Goal: Navigation & Orientation: Find specific page/section

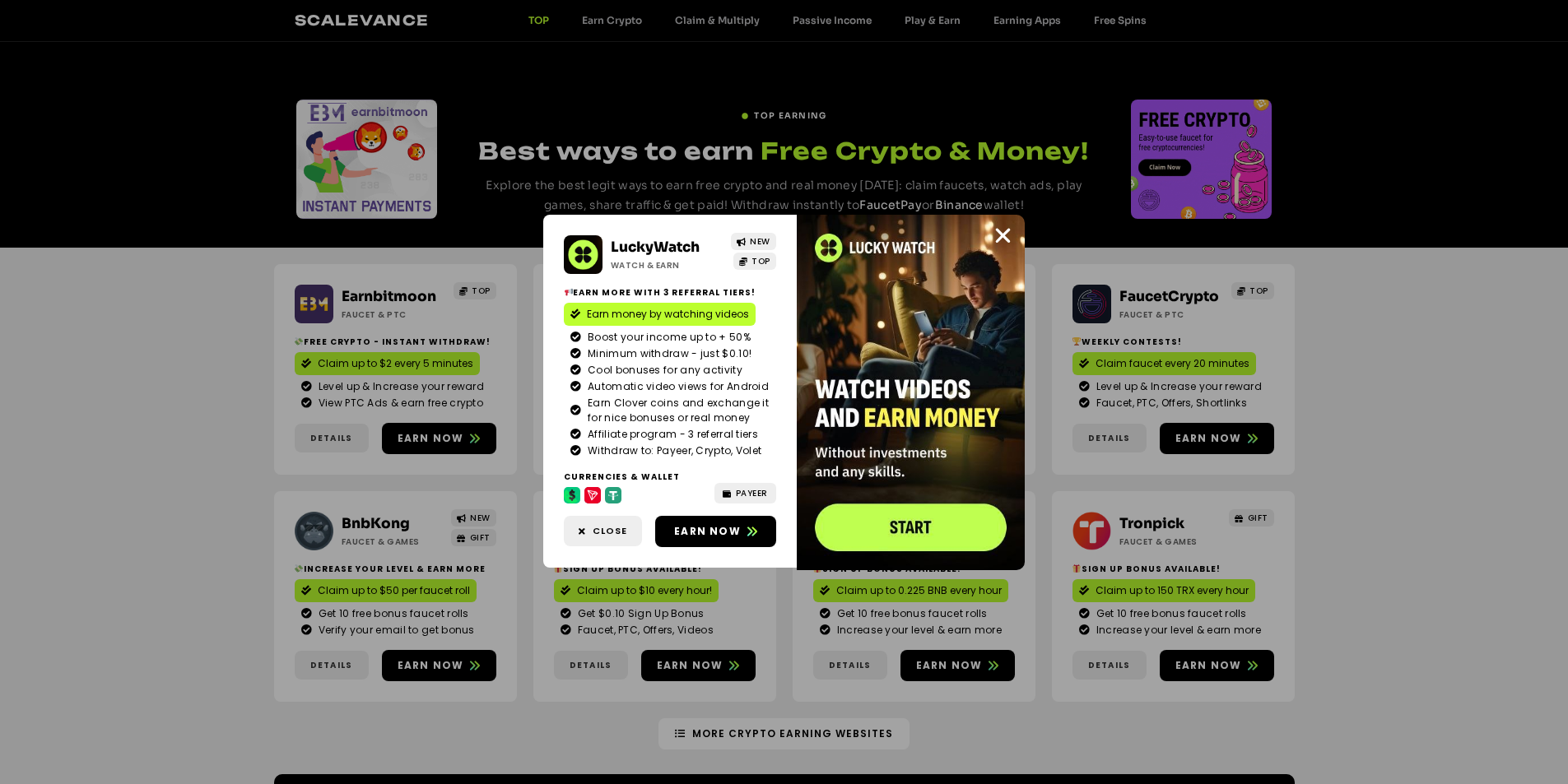
click at [167, 300] on div "LuckyWatch Watch & Earn NEW TOP Earn more with 3 referral Tiers! Earn money by …" at bounding box center [784, 392] width 1568 height 784
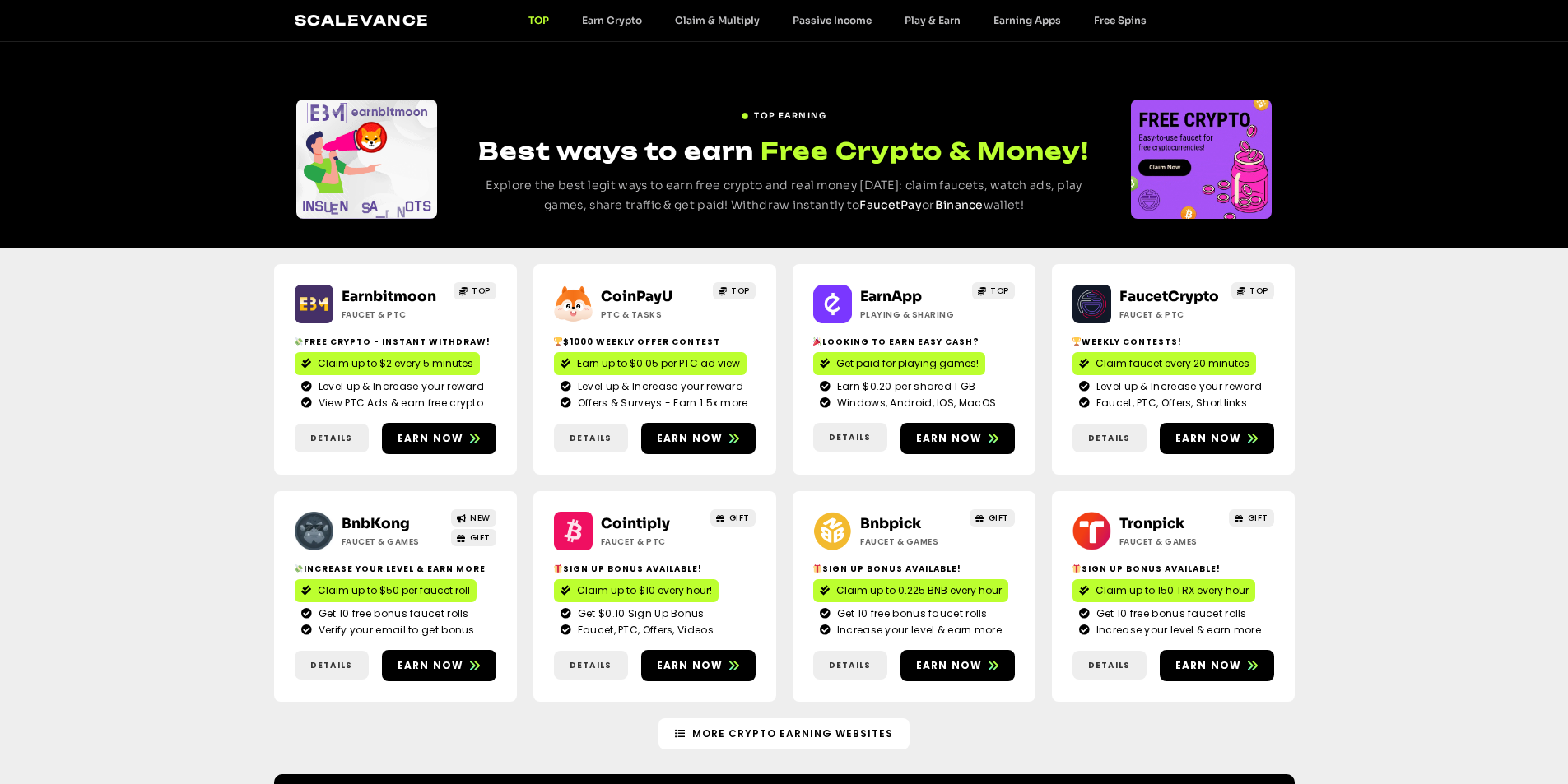
click at [208, 319] on div "Earnbitmoon Faucet & PTC TOP Free crypto - Instant withdraw! Claim up to $2 eve…" at bounding box center [784, 483] width 1568 height 471
click at [216, 344] on div "Earnbitmoon Faucet & PTC TOP Free crypto - Instant withdraw! Claim up to $2 eve…" at bounding box center [784, 483] width 1568 height 471
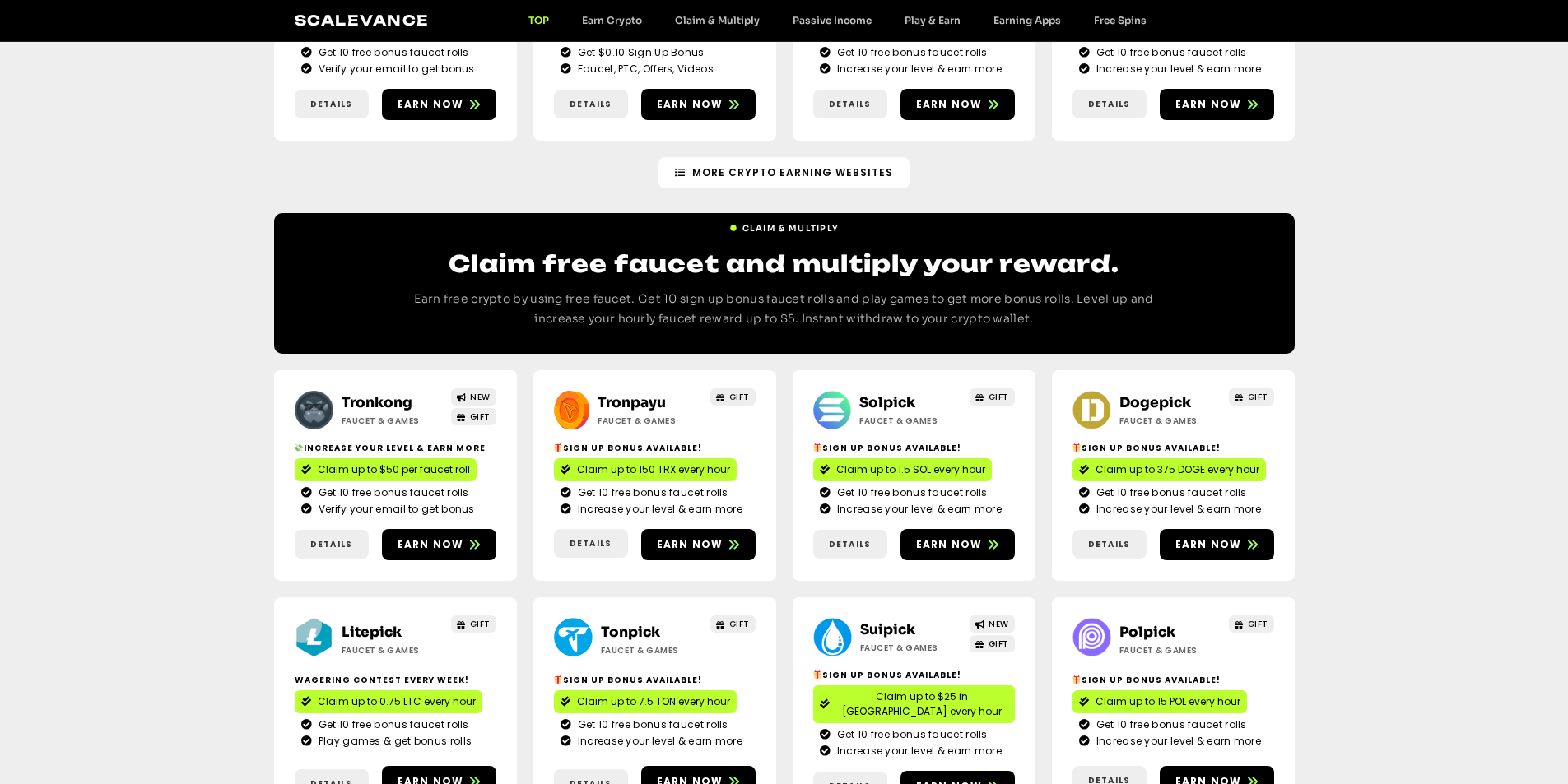
scroll to position [412, 0]
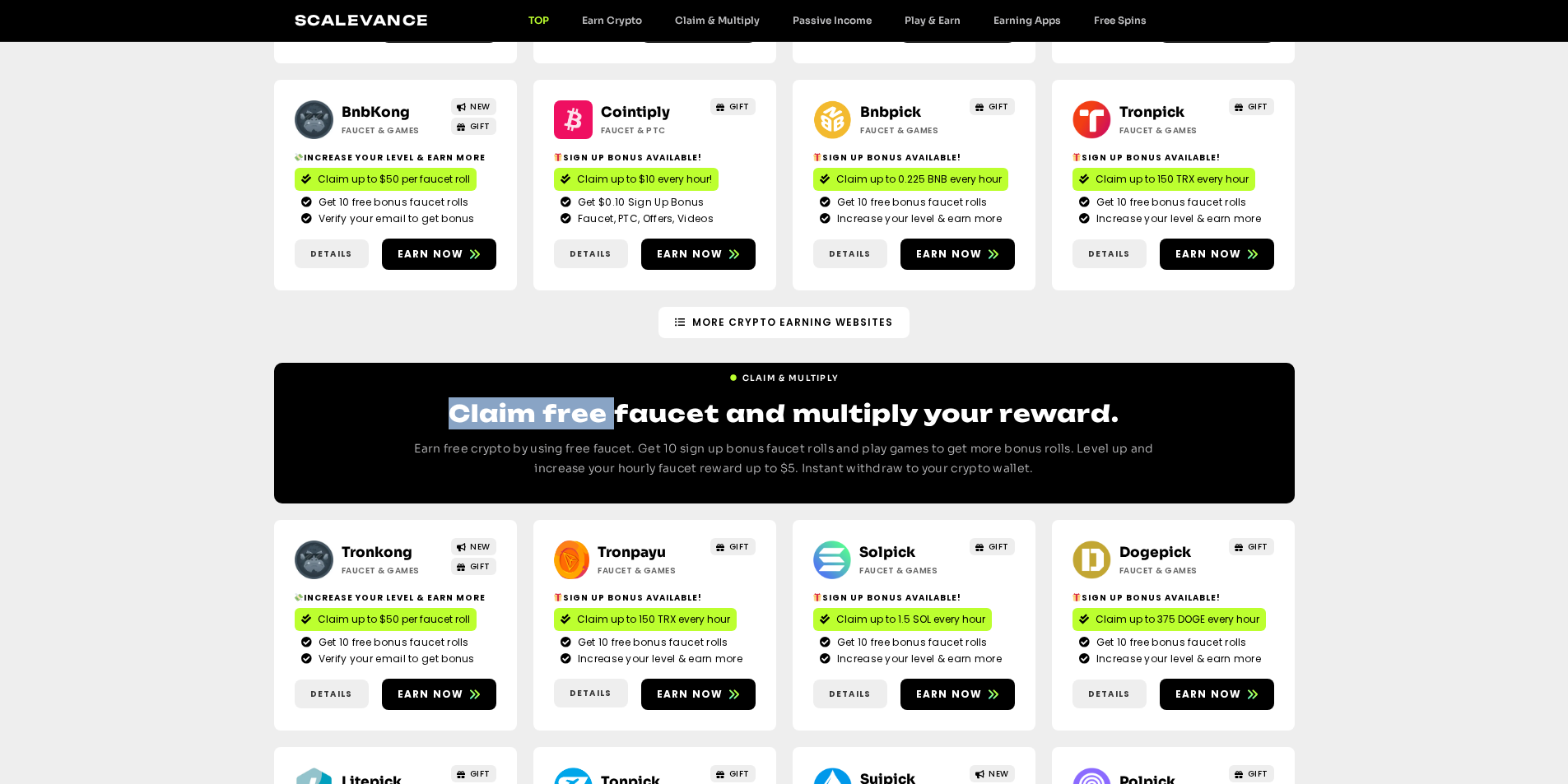
drag, startPoint x: 450, startPoint y: 409, endPoint x: 619, endPoint y: 424, distance: 169.7
click at [619, 424] on h2 "Claim free faucet and multiply your reward." at bounding box center [784, 413] width 791 height 32
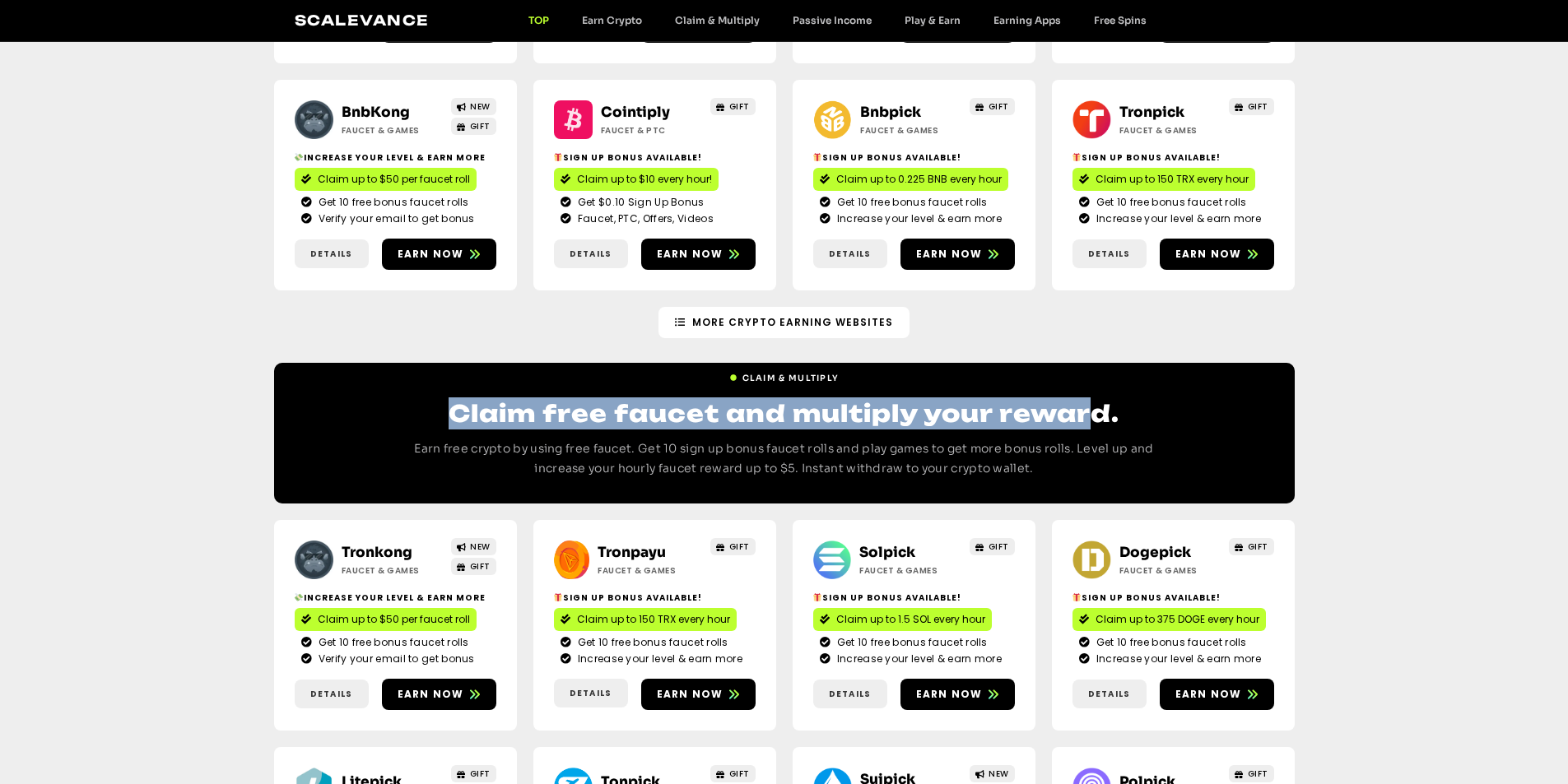
drag, startPoint x: 1097, startPoint y: 413, endPoint x: 449, endPoint y: 419, distance: 648.0
click at [449, 419] on h2 "Claim free faucet and multiply your reward." at bounding box center [784, 413] width 791 height 32
click at [1000, 416] on h2 "Claim free faucet and multiply your reward." at bounding box center [784, 413] width 791 height 32
drag, startPoint x: 998, startPoint y: 413, endPoint x: 447, endPoint y: 418, distance: 551.0
click at [447, 418] on h2 "Claim free faucet and multiply your reward." at bounding box center [784, 413] width 791 height 32
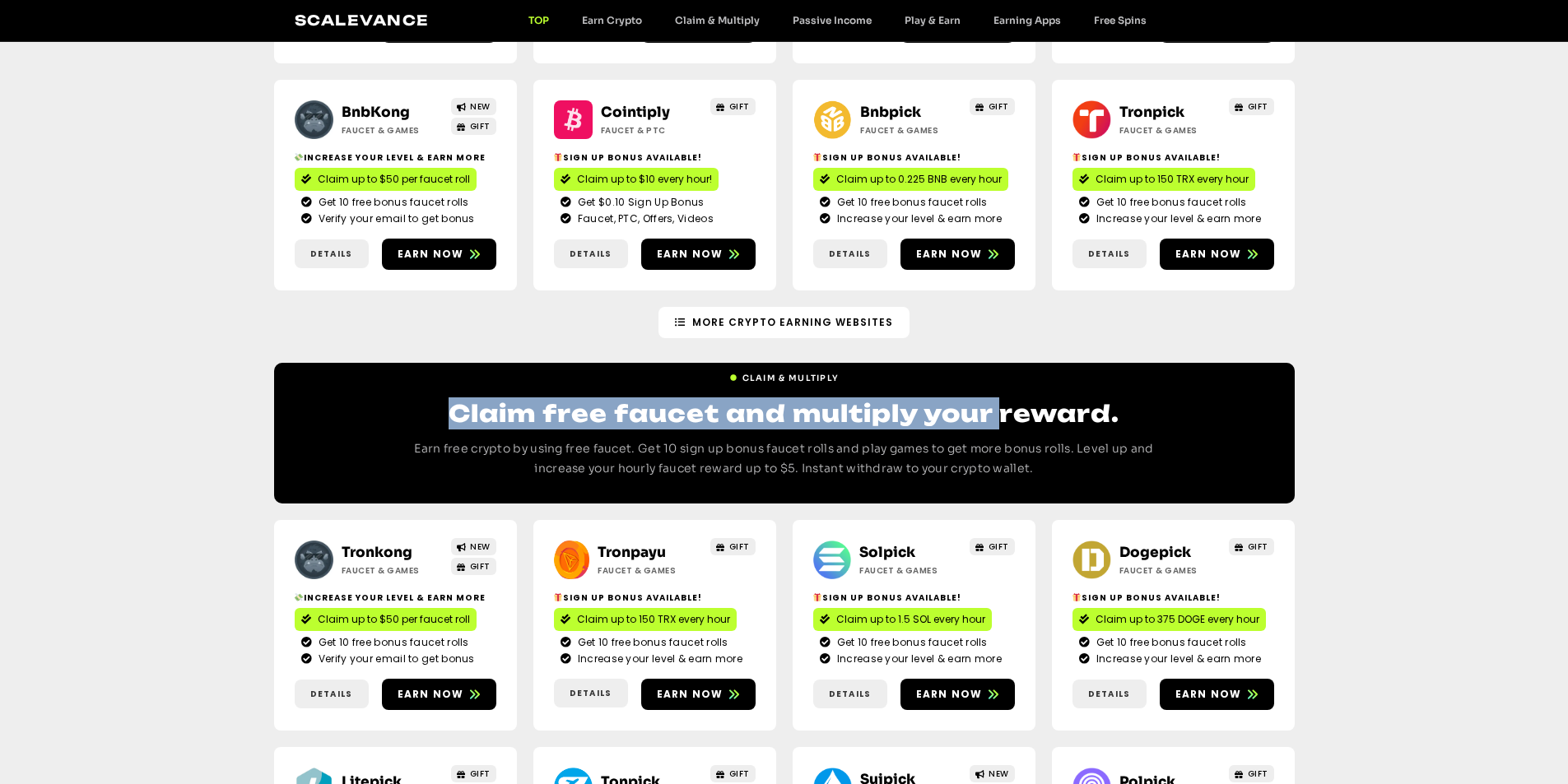
click at [464, 408] on h2 "Claim free faucet and multiply your reward." at bounding box center [784, 413] width 791 height 32
click at [513, 414] on h2 "Claim free faucet and multiply your reward." at bounding box center [784, 413] width 791 height 32
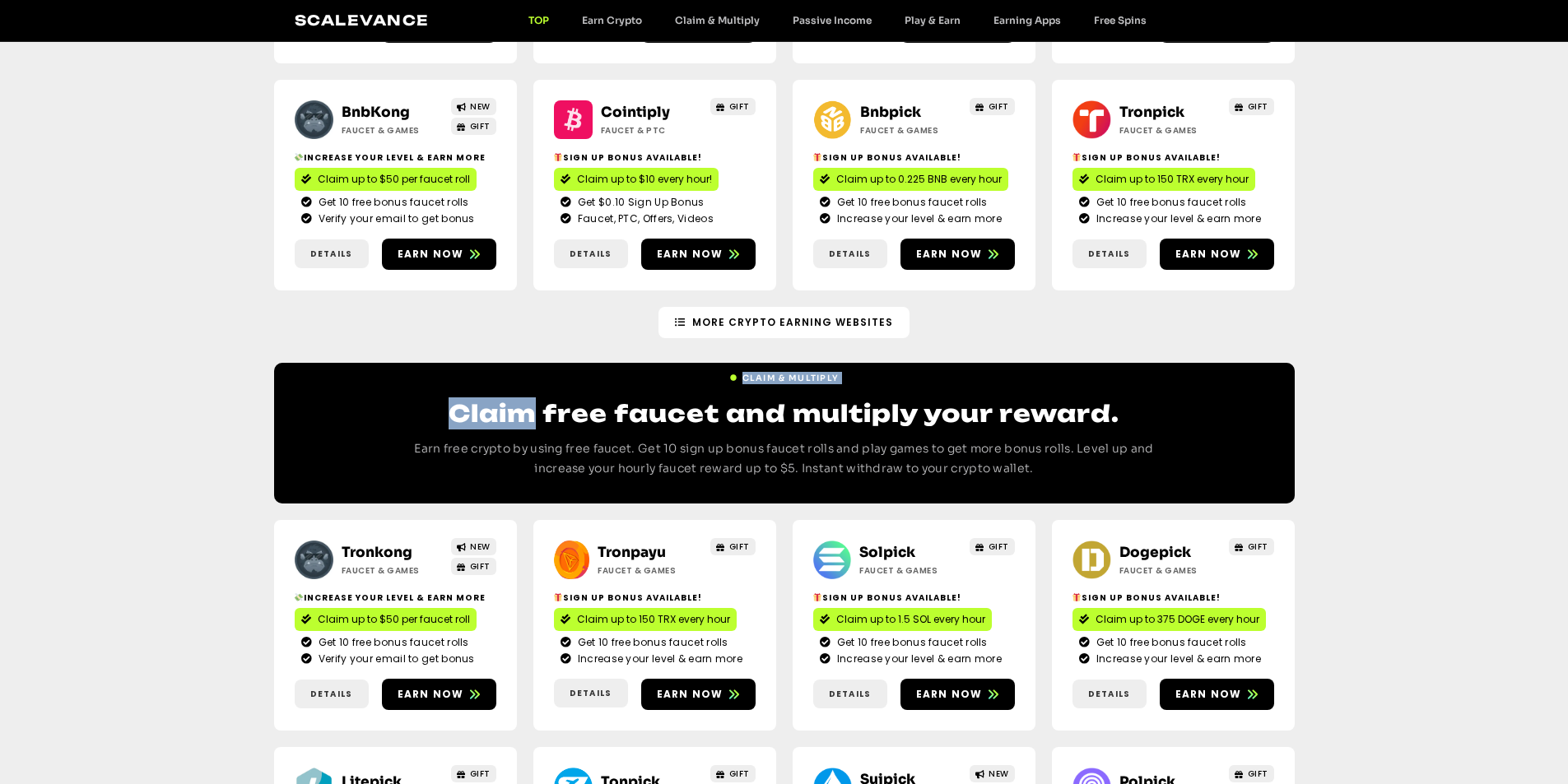
drag, startPoint x: 545, startPoint y: 412, endPoint x: 1089, endPoint y: 429, distance: 544.3
click at [1089, 429] on div "Claim & Multiply Claim free faucet and multiply your reward. Earn free crypto b…" at bounding box center [784, 433] width 1021 height 140
click at [1111, 426] on h2 "Claim free faucet and multiply your reward." at bounding box center [784, 413] width 791 height 32
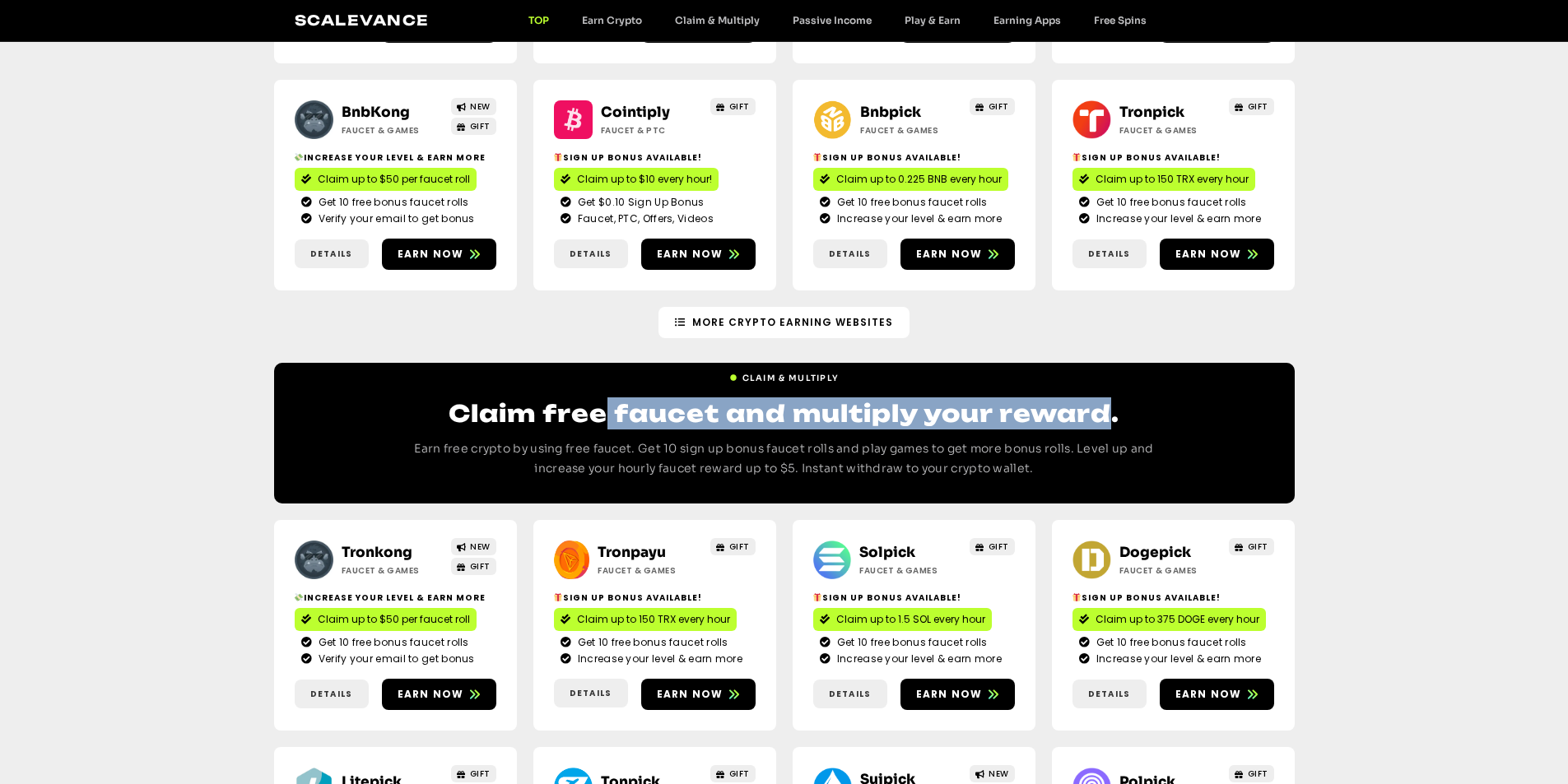
drag, startPoint x: 1107, startPoint y: 424, endPoint x: 610, endPoint y: 427, distance: 497.0
click at [609, 427] on h2 "Claim free faucet and multiply your reward." at bounding box center [784, 413] width 791 height 32
click at [618, 419] on h2 "Claim free faucet and multiply your reward." at bounding box center [784, 413] width 791 height 32
drag, startPoint x: 618, startPoint y: 419, endPoint x: 810, endPoint y: 420, distance: 192.0
click at [810, 420] on h2 "Claim free faucet and multiply your reward." at bounding box center [784, 413] width 791 height 32
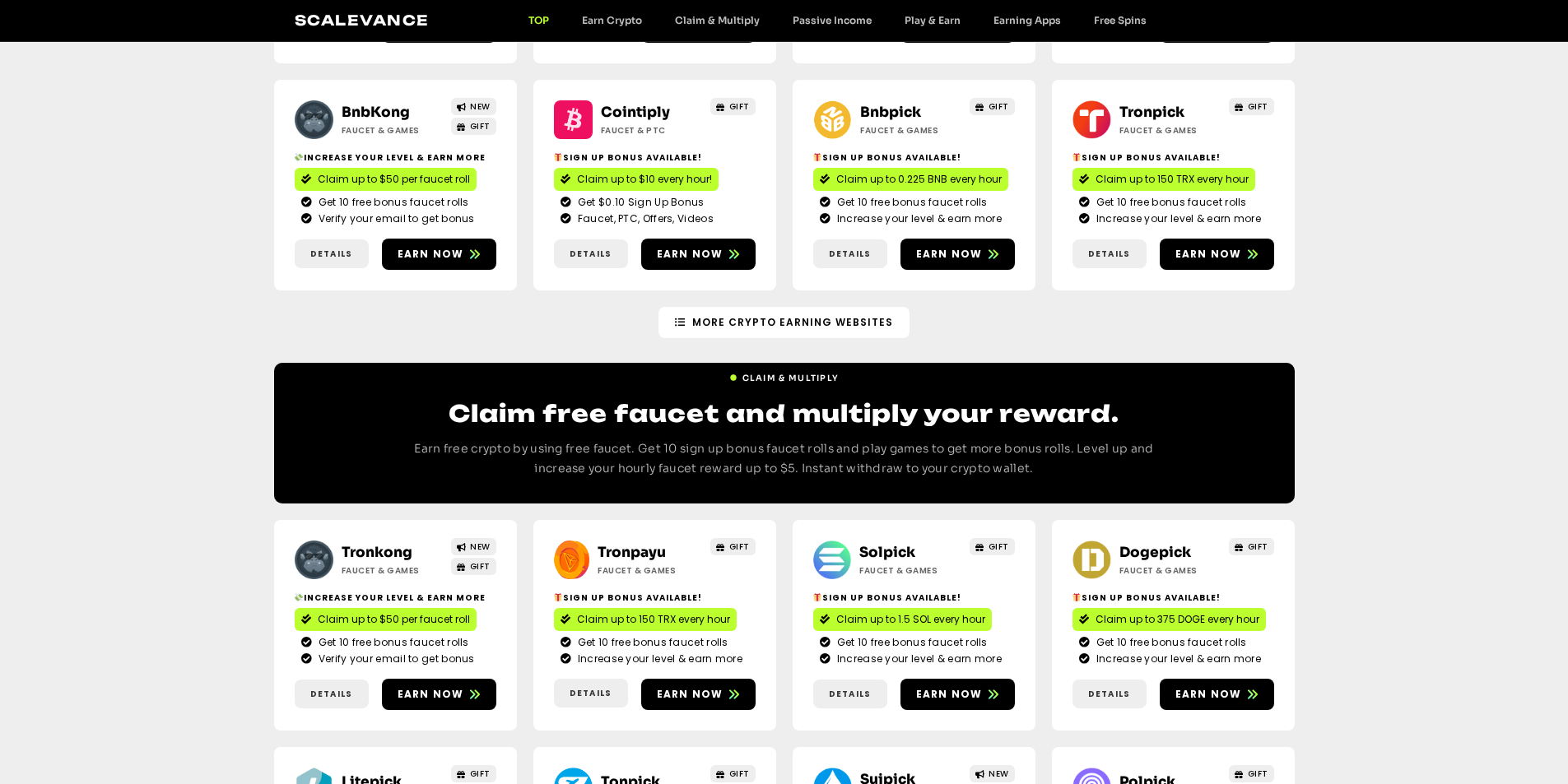
click at [449, 406] on h2 "Claim free faucet and multiply your reward." at bounding box center [784, 413] width 791 height 32
drag, startPoint x: 449, startPoint y: 406, endPoint x: 455, endPoint y: 415, distance: 10.8
click at [455, 415] on h2 "Claim free faucet and multiply your reward." at bounding box center [784, 413] width 791 height 32
drag, startPoint x: 455, startPoint y: 415, endPoint x: 542, endPoint y: 443, distance: 91.4
click at [542, 427] on h2 "Claim free faucet and multiply your reward." at bounding box center [784, 413] width 791 height 32
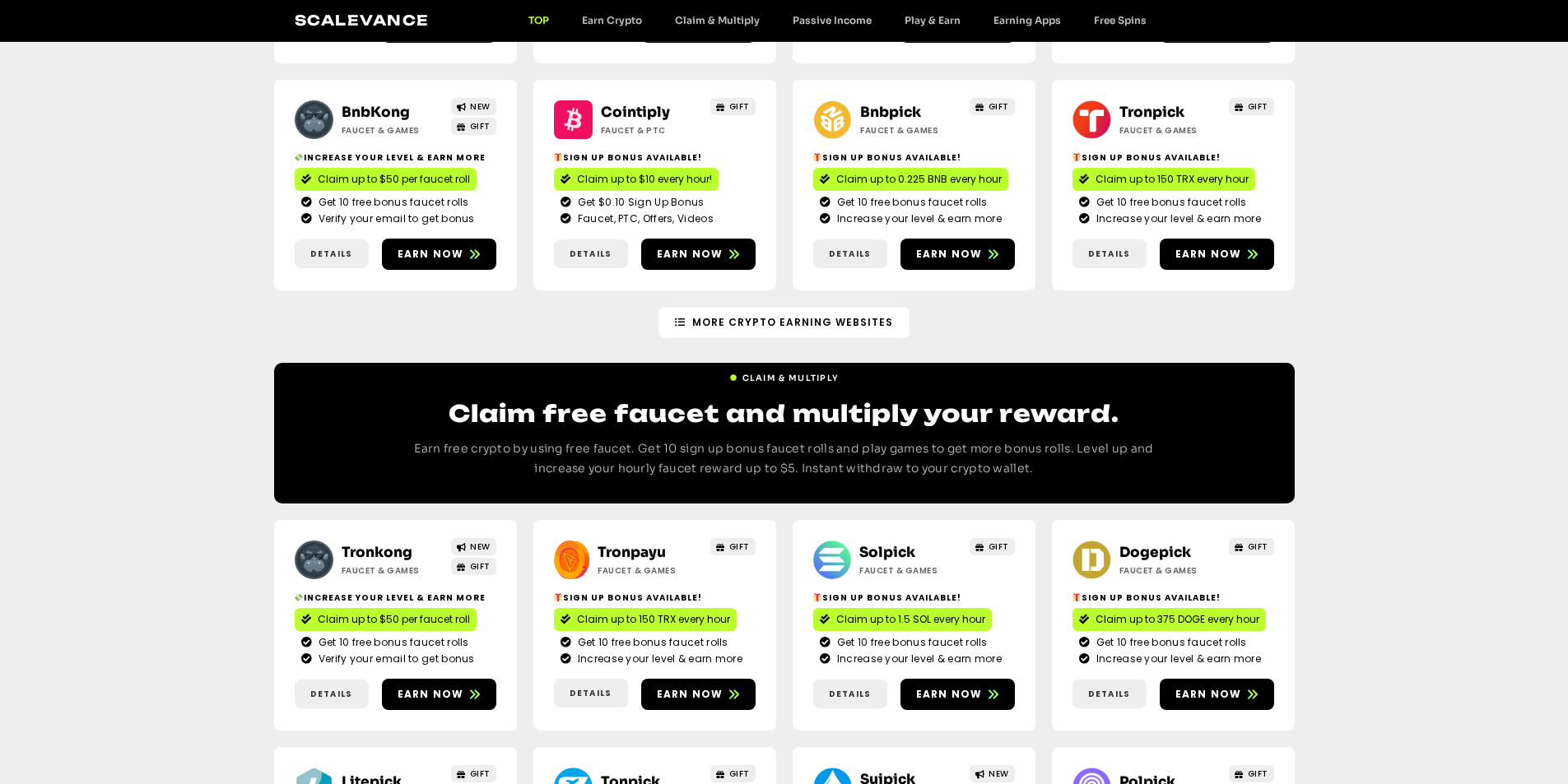
click at [597, 412] on h2 "Claim free faucet and multiply your reward." at bounding box center [784, 413] width 791 height 32
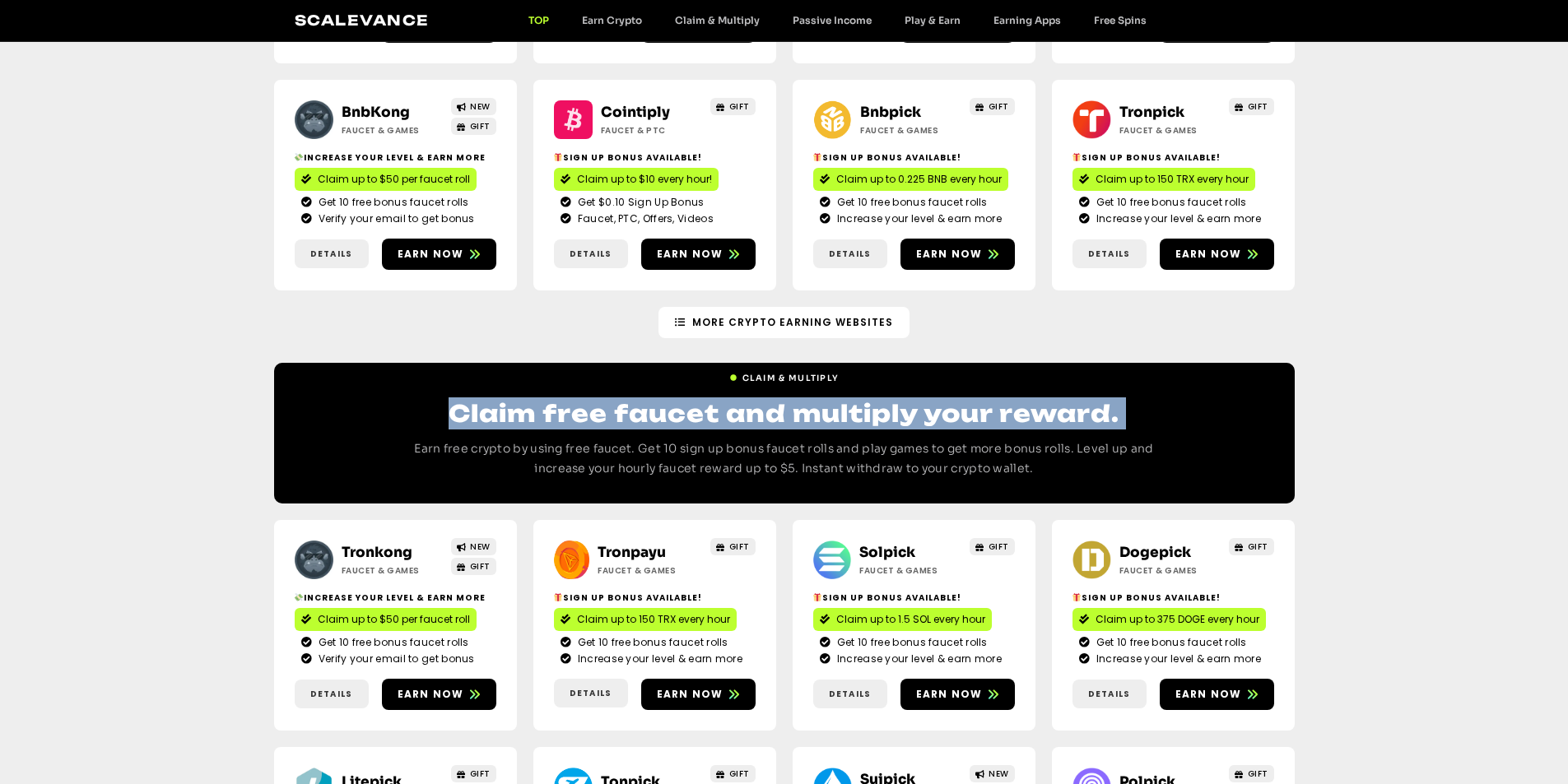
click at [597, 412] on h2 "Claim free faucet and multiply your reward." at bounding box center [784, 413] width 791 height 32
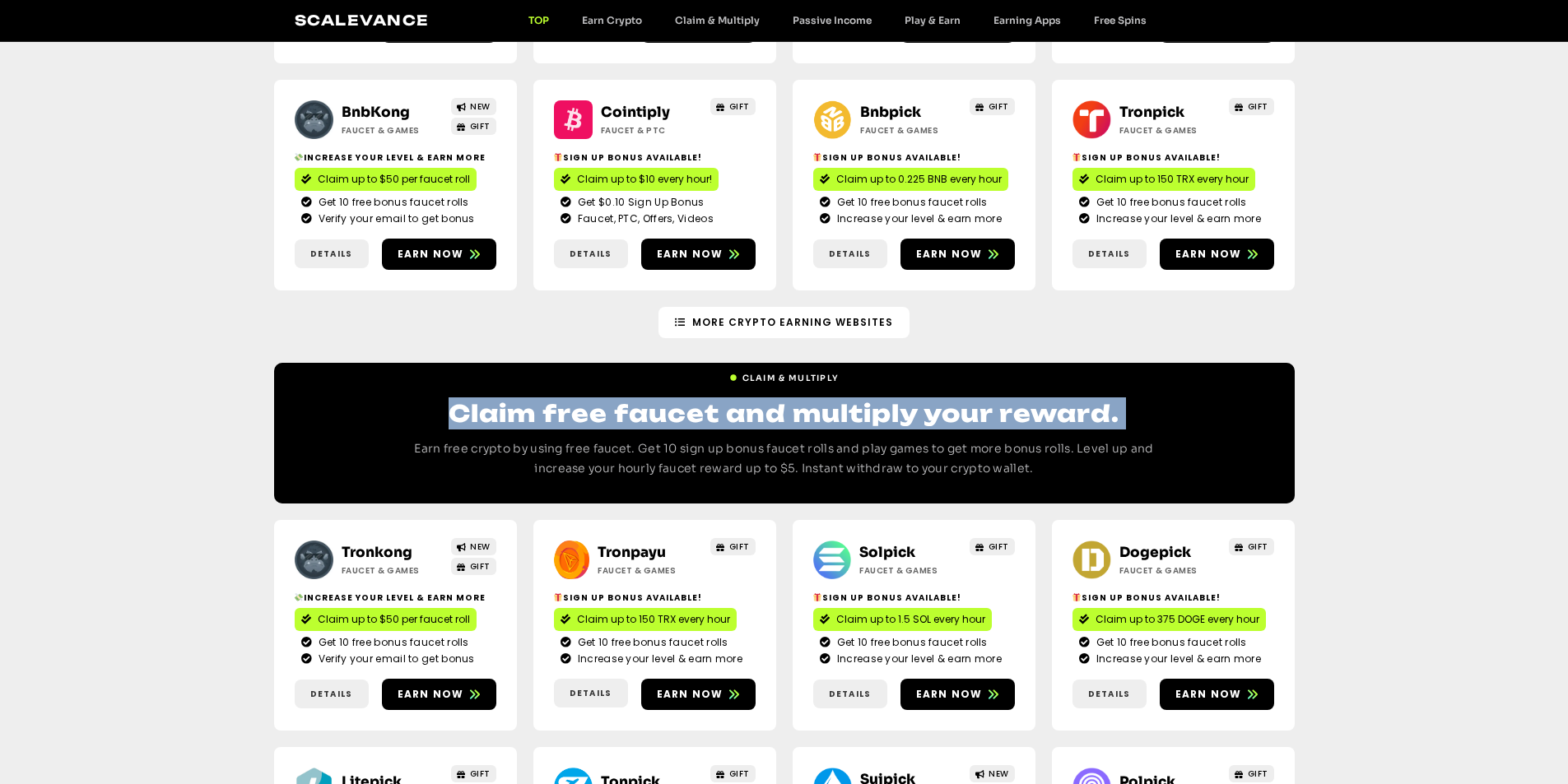
click at [835, 423] on h2 "Claim free faucet and multiply your reward." at bounding box center [784, 413] width 791 height 32
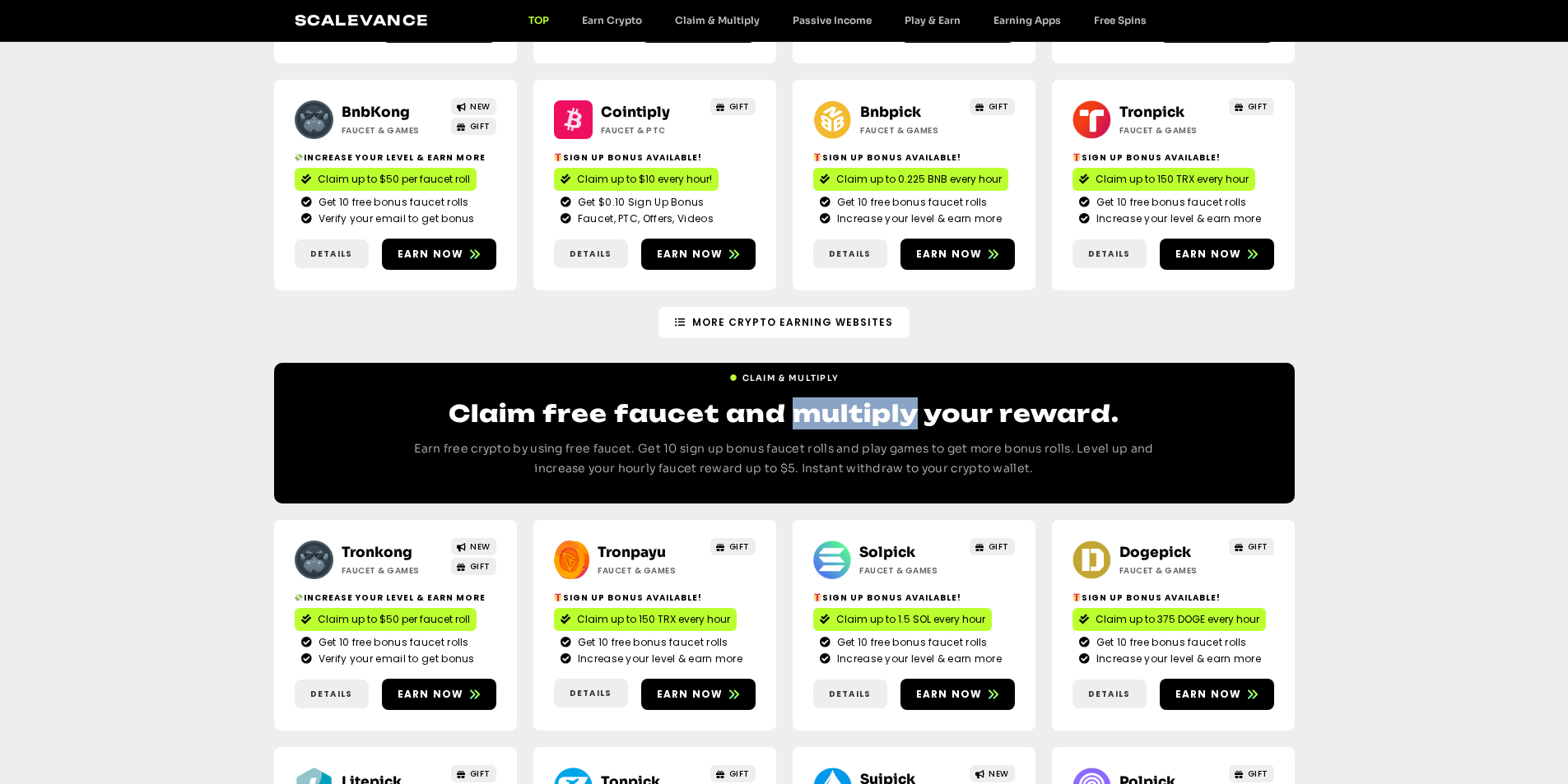
click at [838, 423] on h2 "Claim free faucet and multiply your reward." at bounding box center [784, 413] width 791 height 32
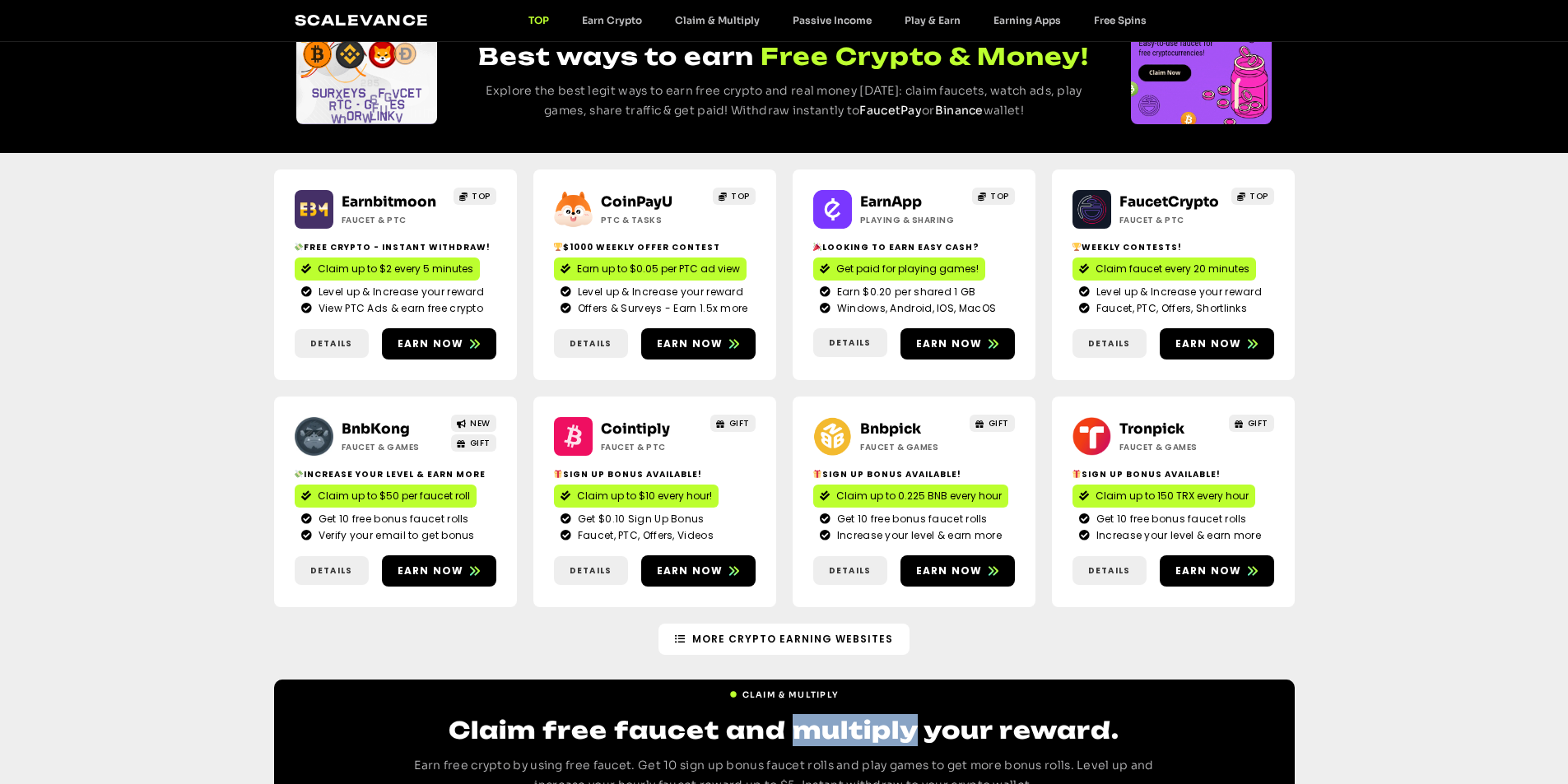
scroll to position [329, 0]
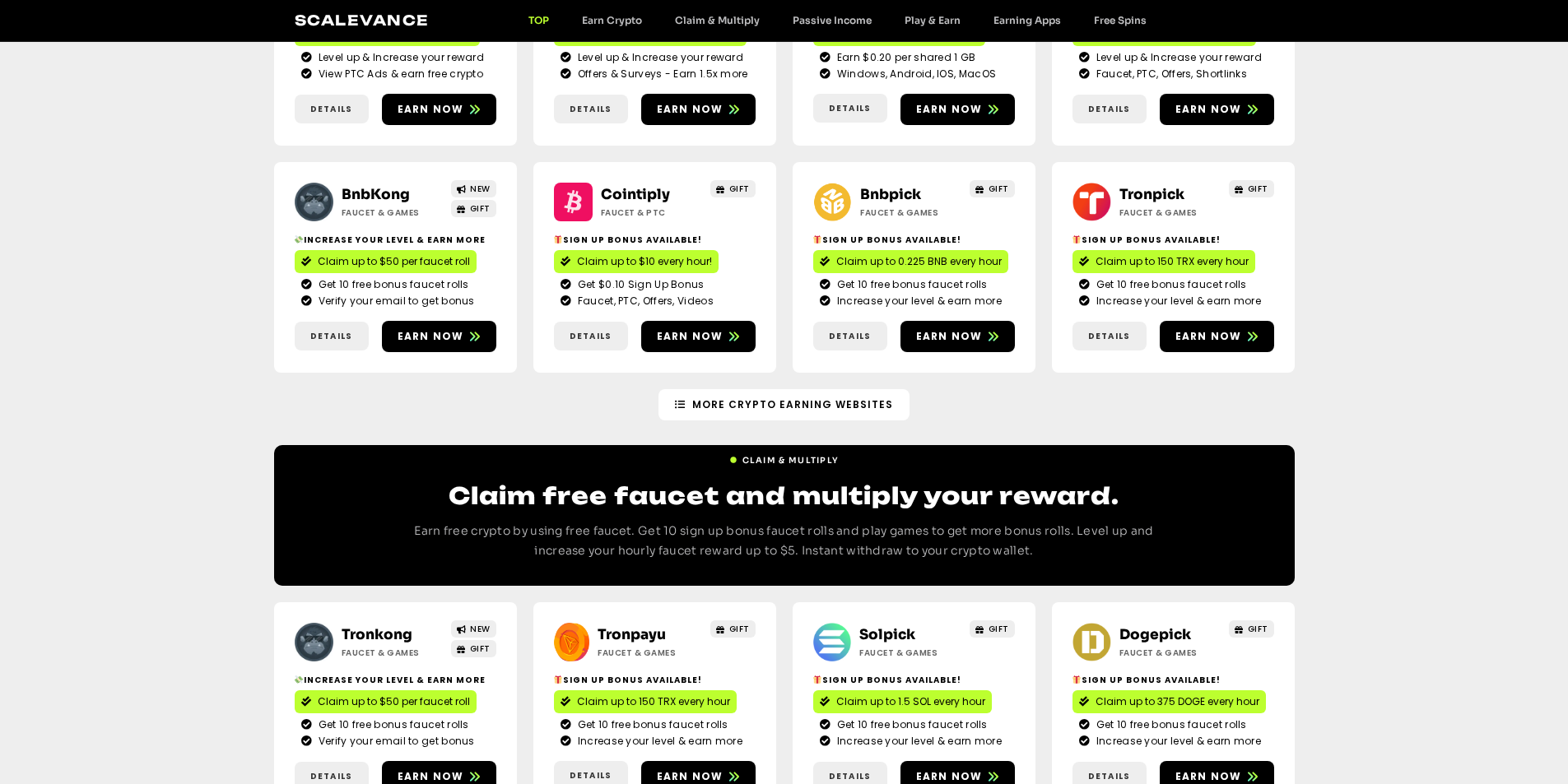
click at [445, 487] on h2 "Claim free faucet and multiply your reward." at bounding box center [784, 495] width 791 height 32
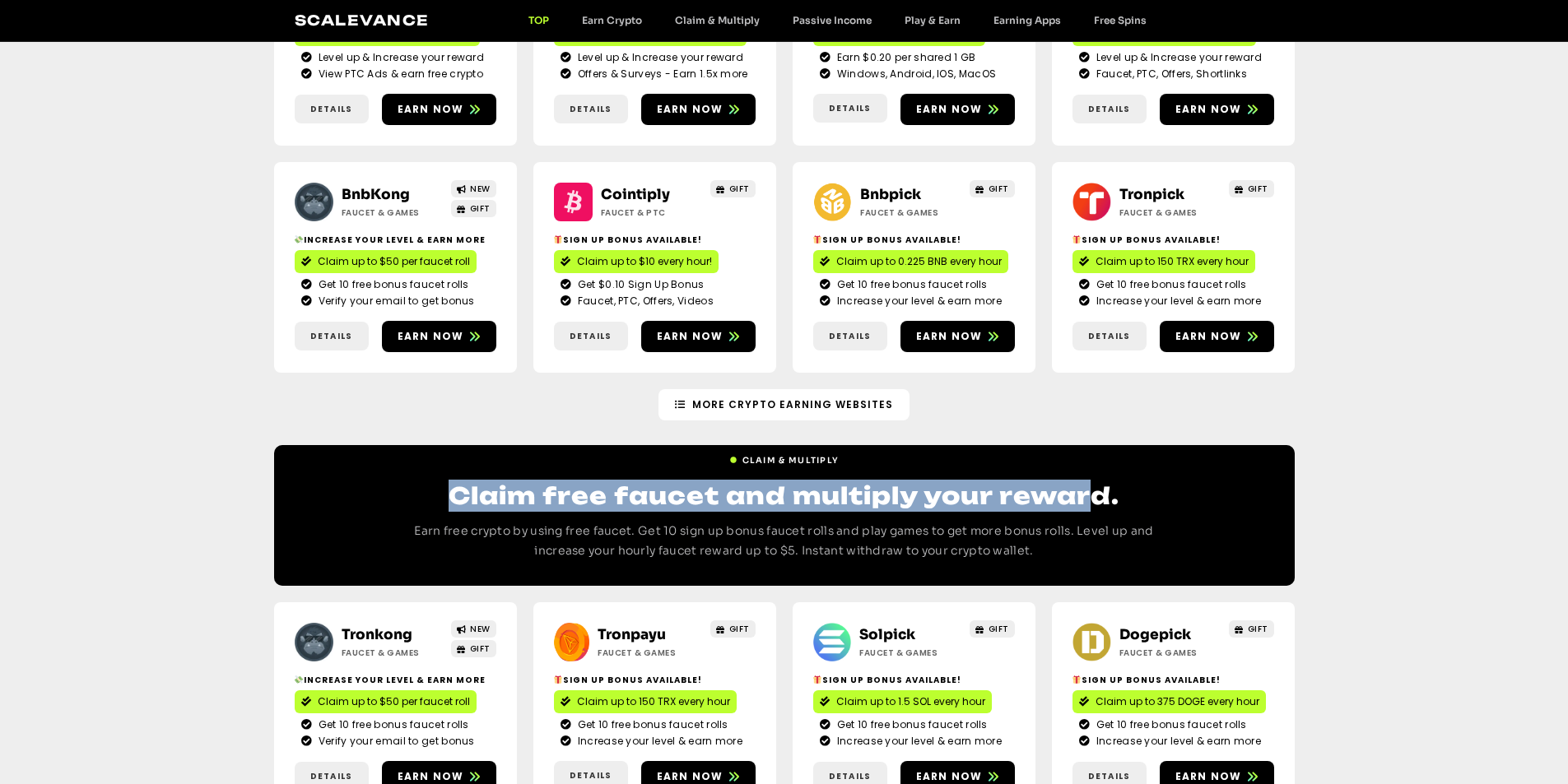
drag, startPoint x: 449, startPoint y: 490, endPoint x: 1088, endPoint y: 505, distance: 639.2
click at [1095, 508] on h2 "Claim free faucet and multiply your reward." at bounding box center [784, 495] width 791 height 32
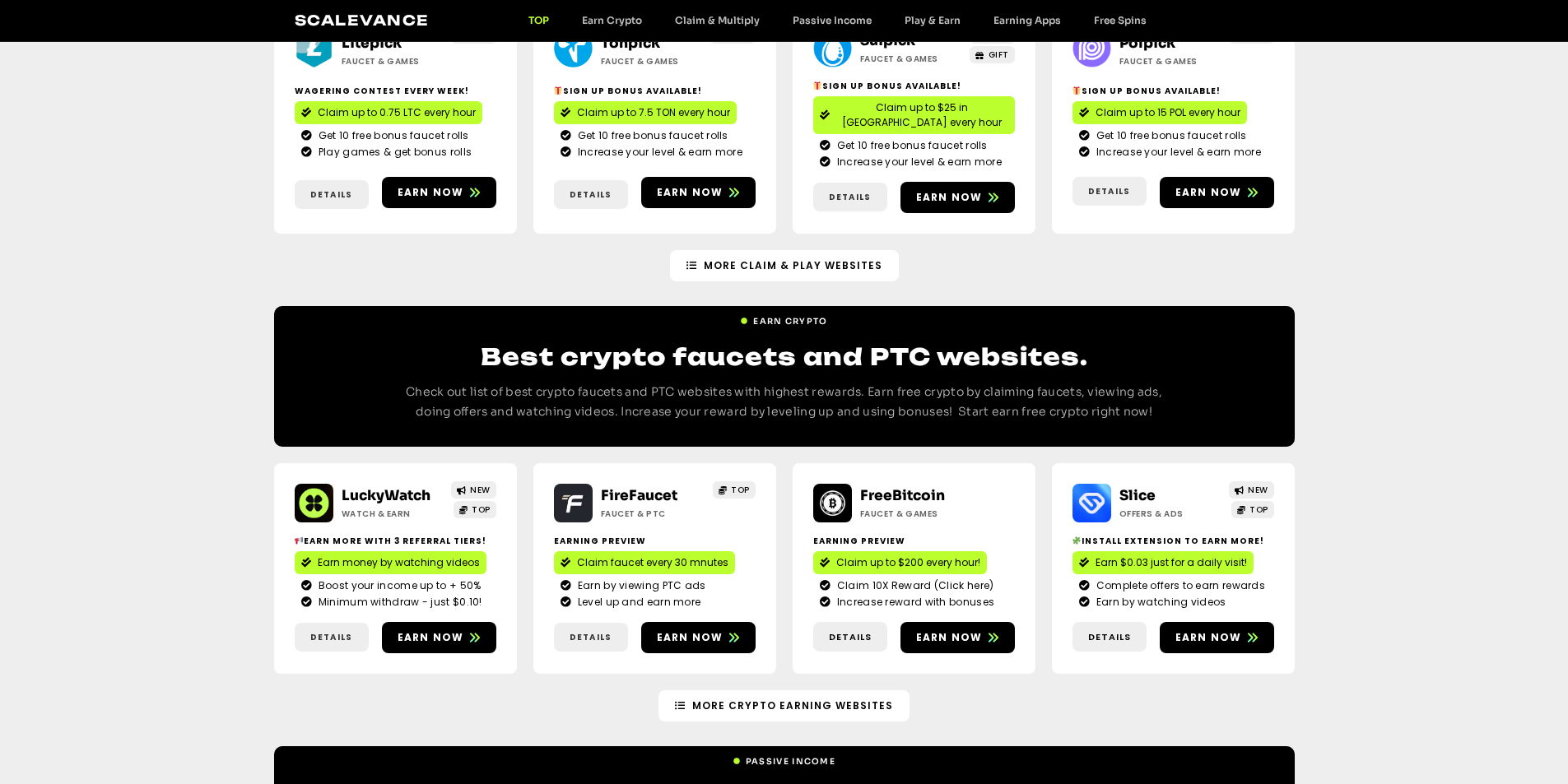
scroll to position [1152, 0]
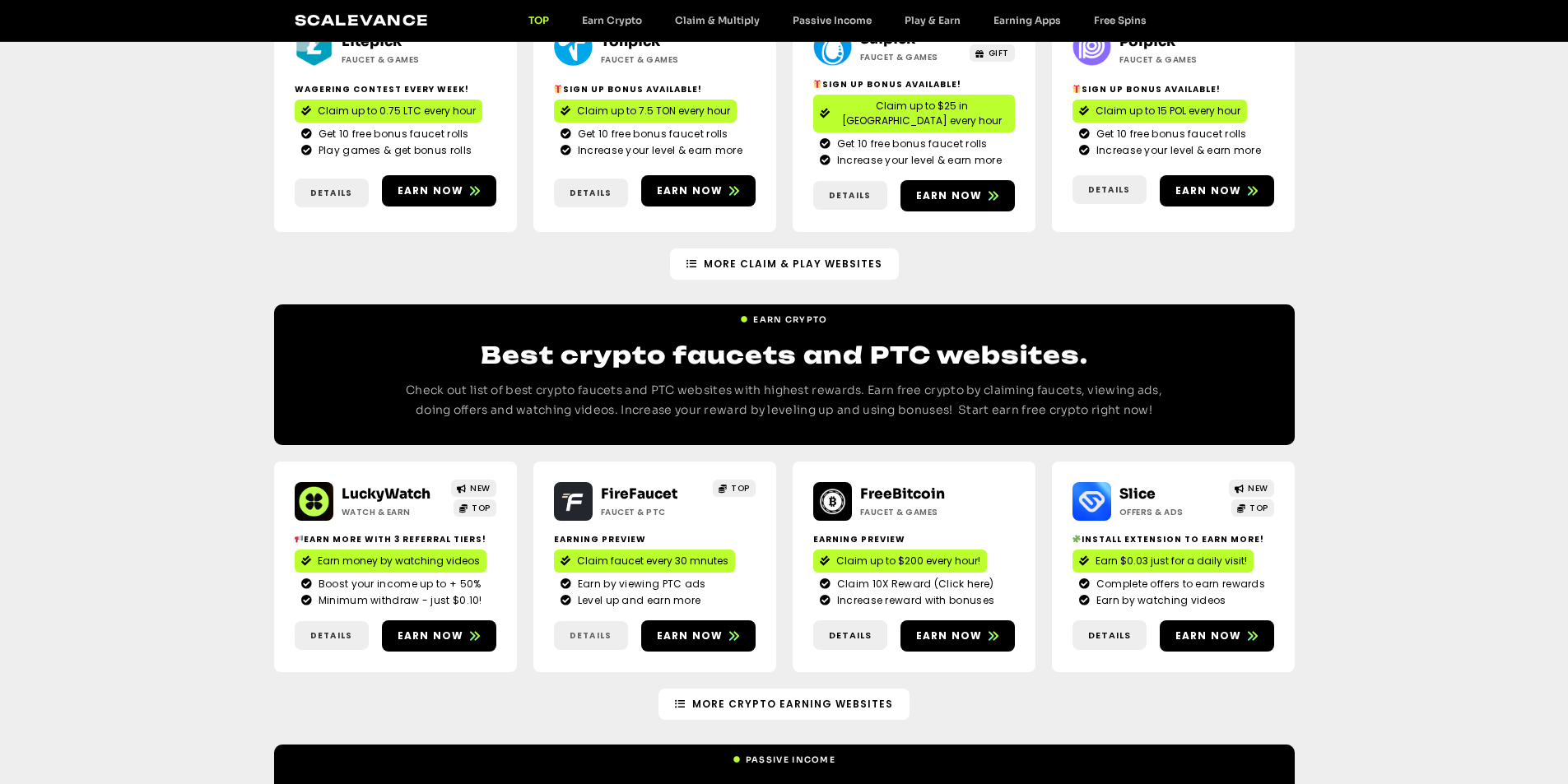
click at [593, 630] on span "Details" at bounding box center [591, 636] width 42 height 12
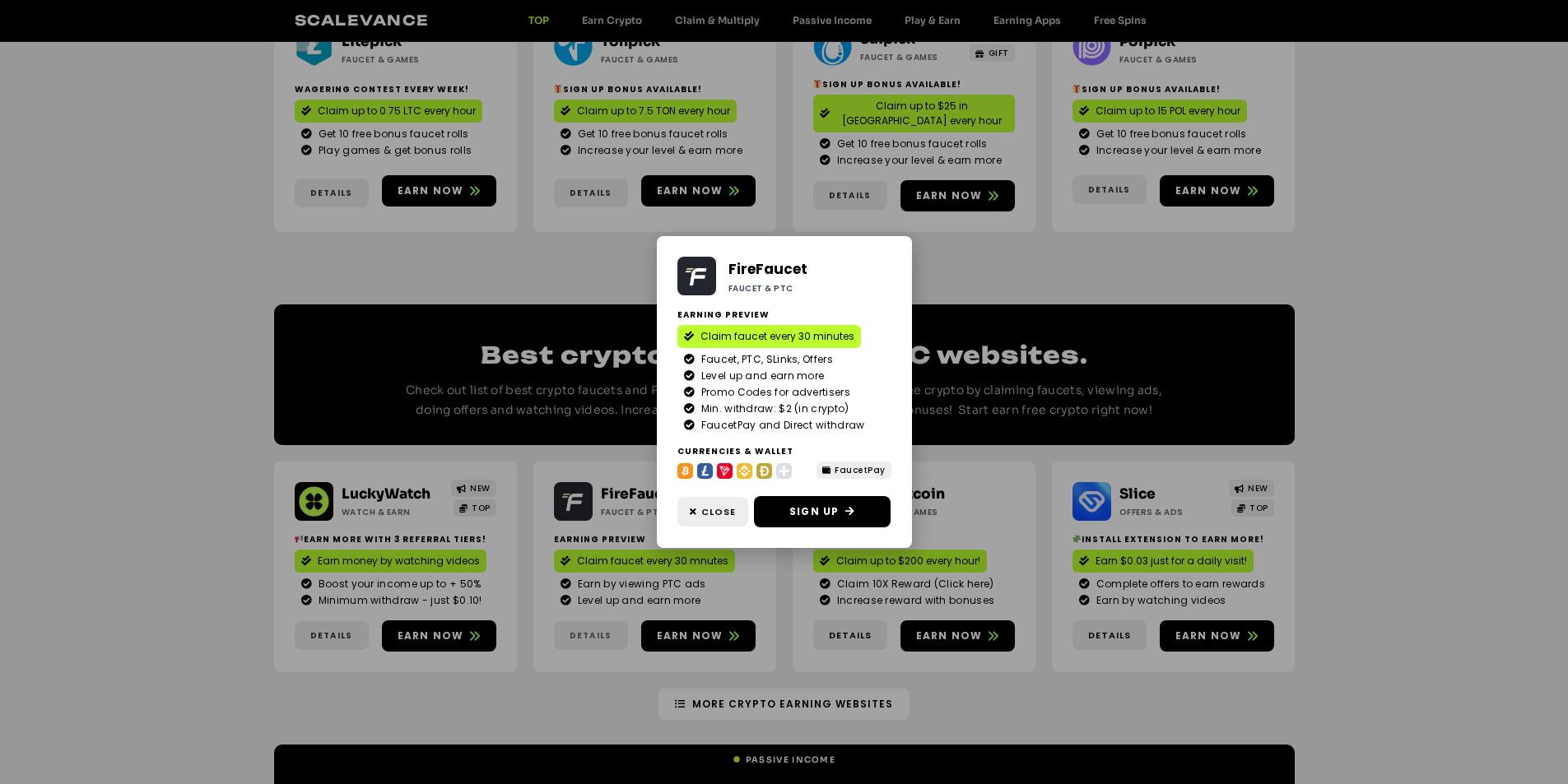
click at [593, 617] on div "FireFaucet Faucet & PTC Earning Preview Claim faucet every 30 minutes Faucet, P…" at bounding box center [784, 392] width 1568 height 784
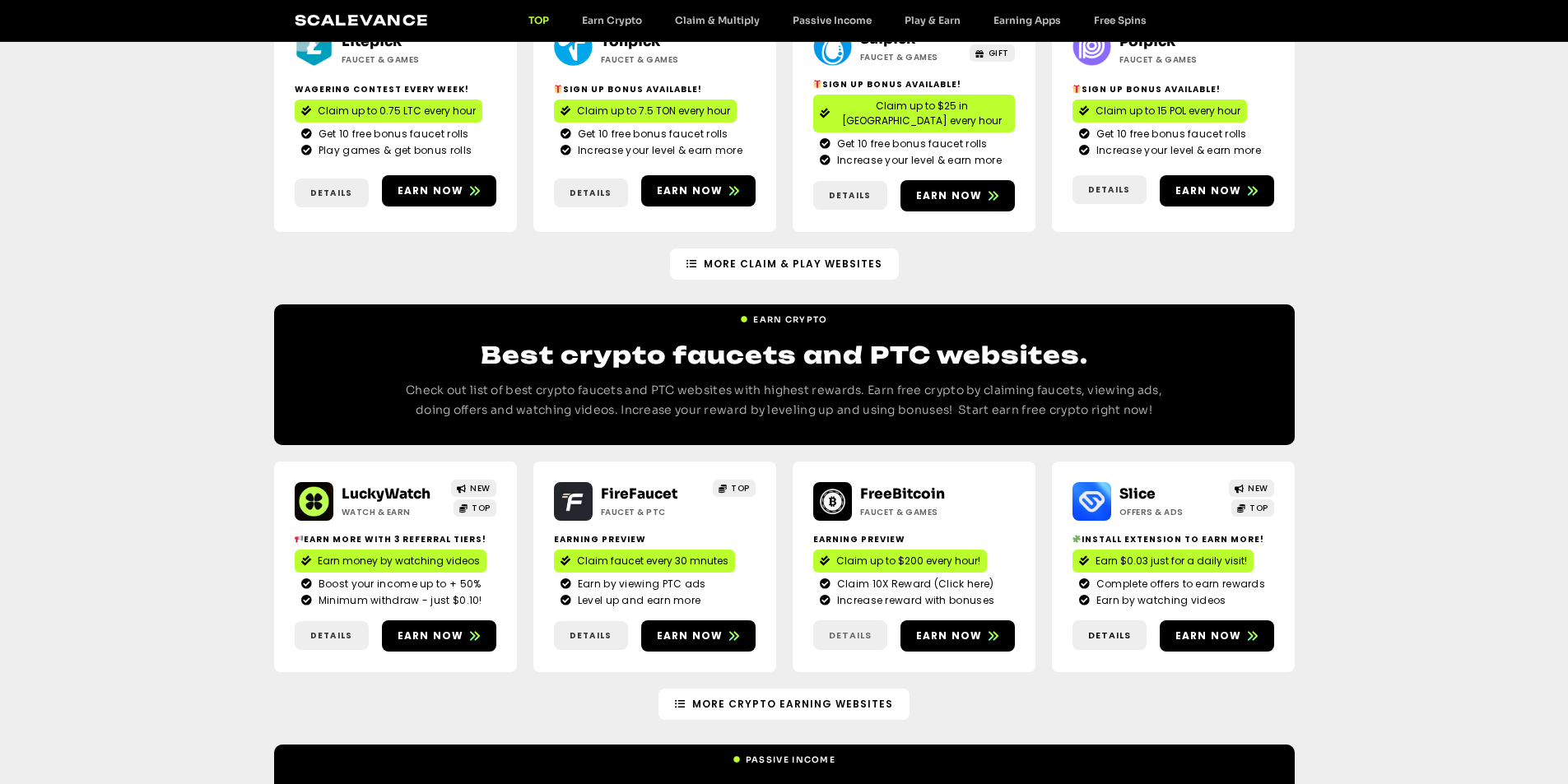
click at [857, 629] on span "Details" at bounding box center [850, 636] width 43 height 14
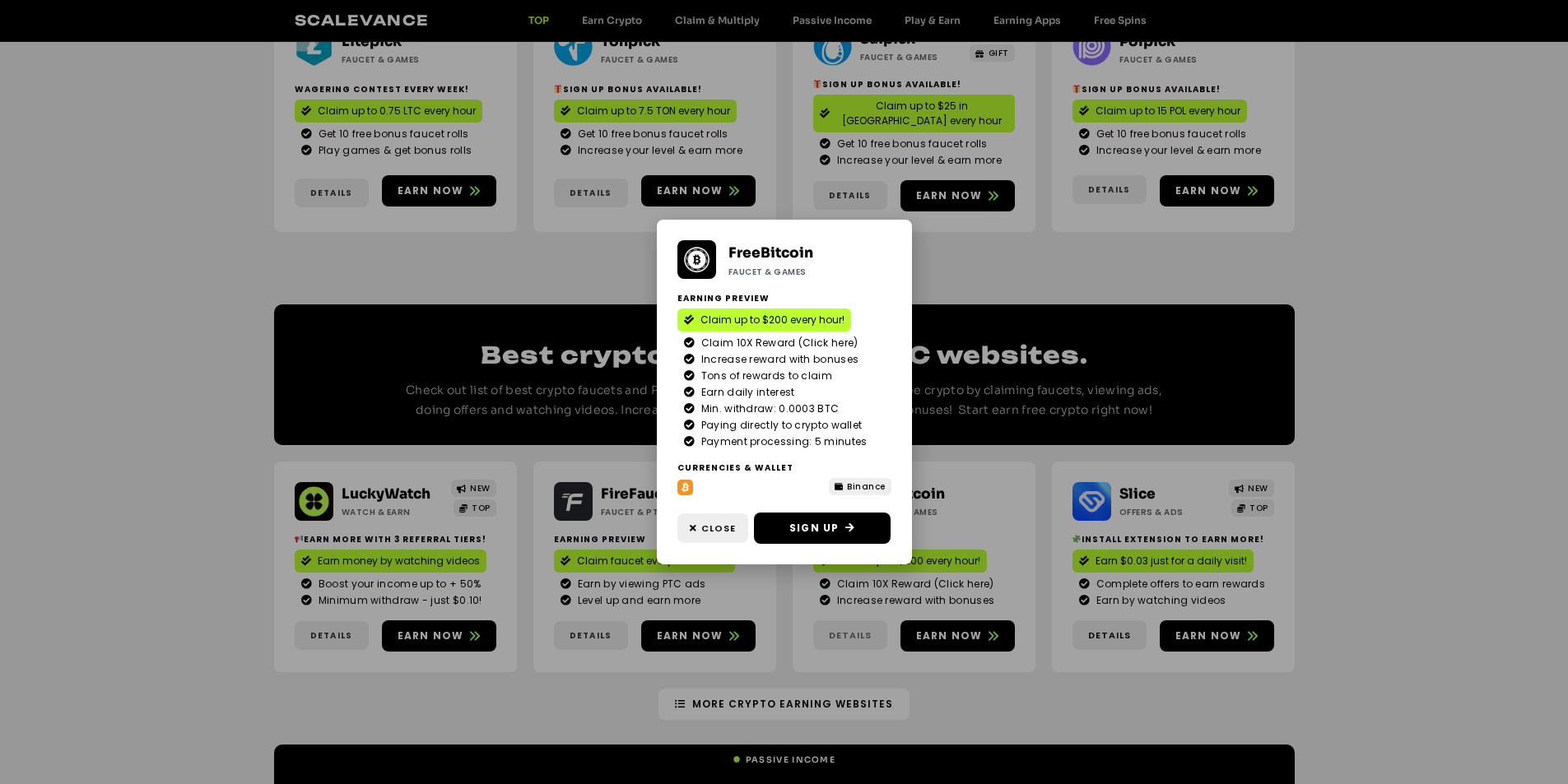
click at [857, 623] on div "FreeBitcoin Faucet & Games Earning Preview Claim up to $200 every hour! Claim 1…" at bounding box center [784, 392] width 1568 height 784
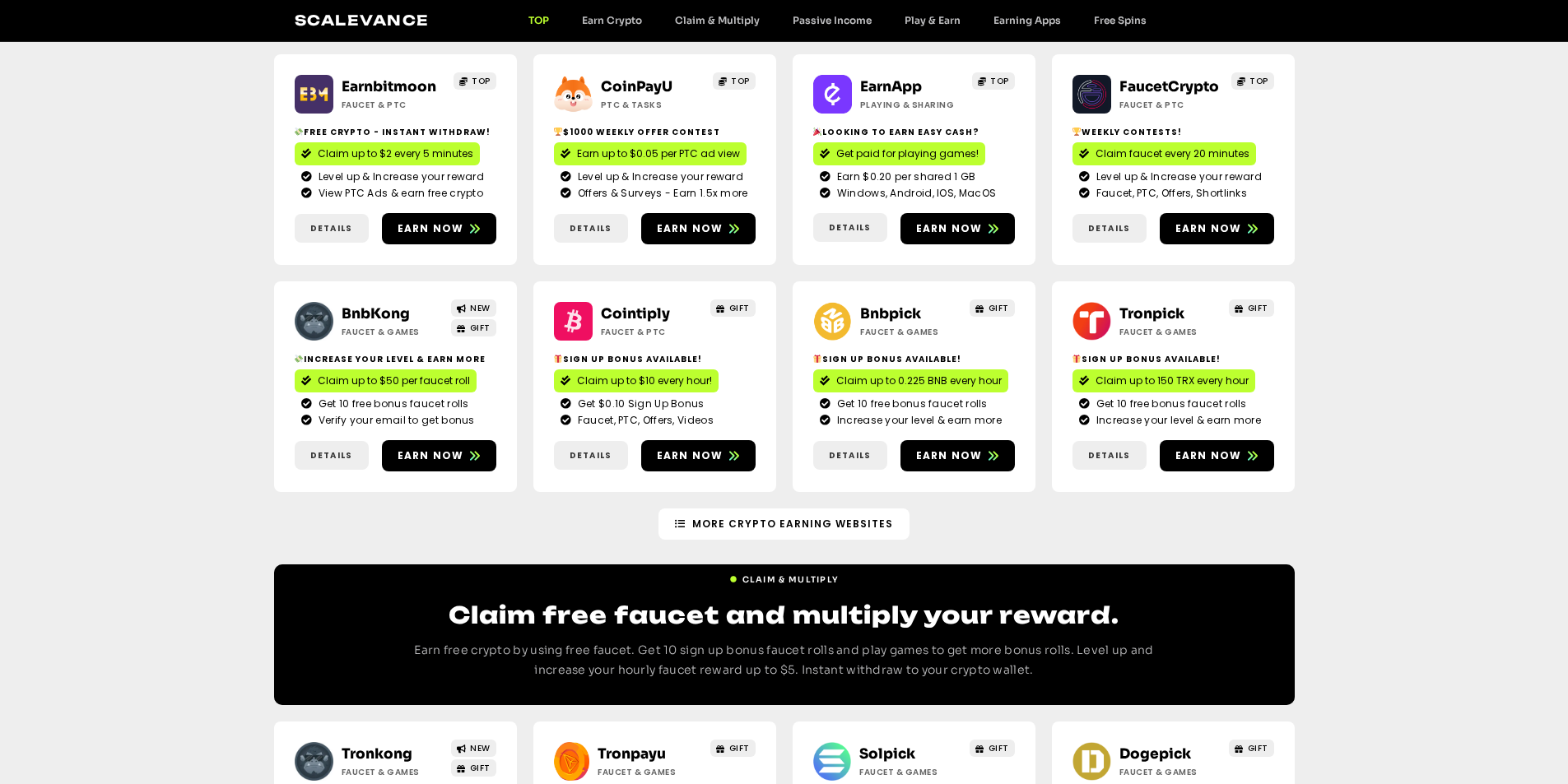
scroll to position [0, 0]
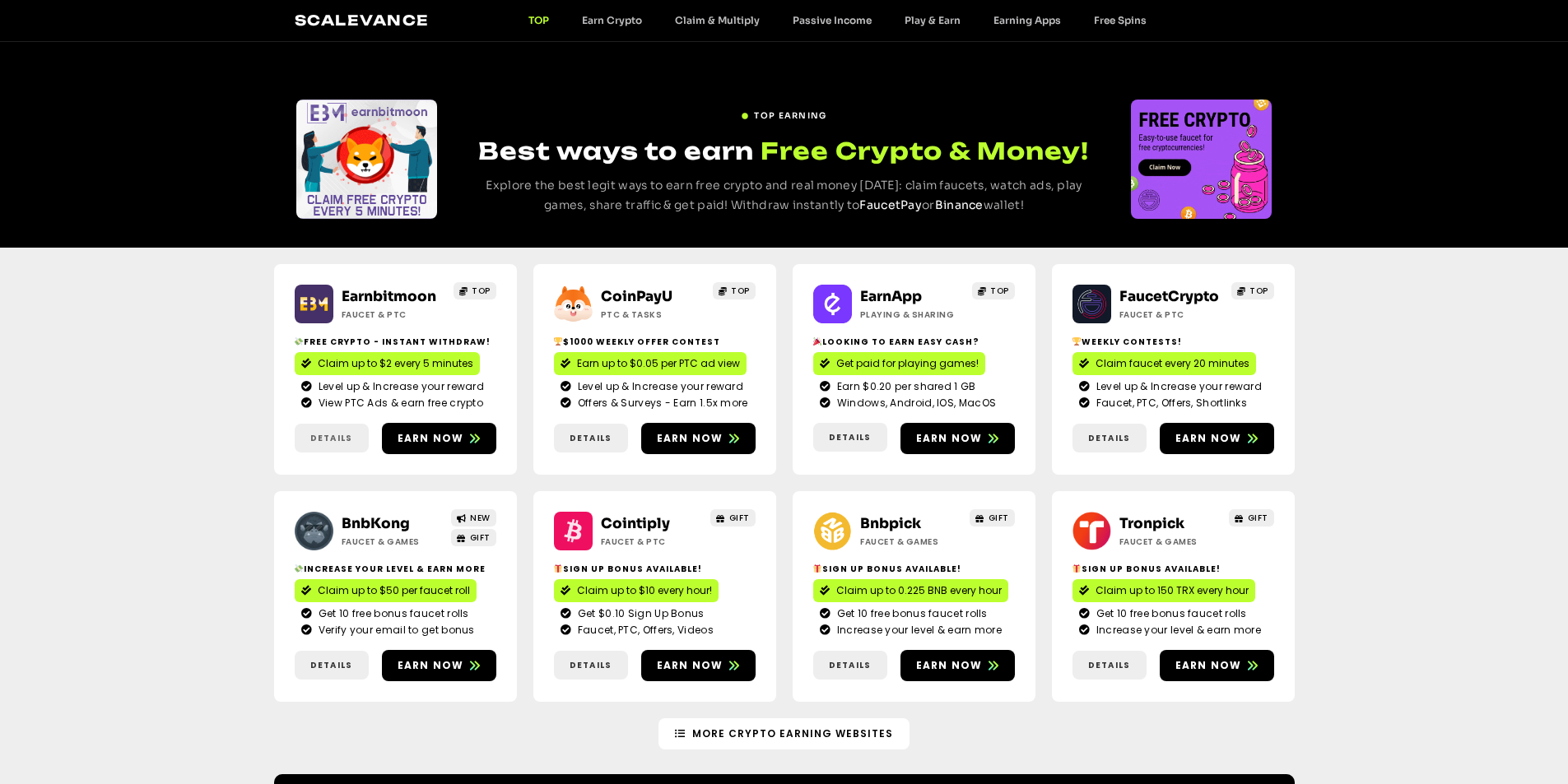
click at [337, 438] on span "Details" at bounding box center [332, 438] width 42 height 12
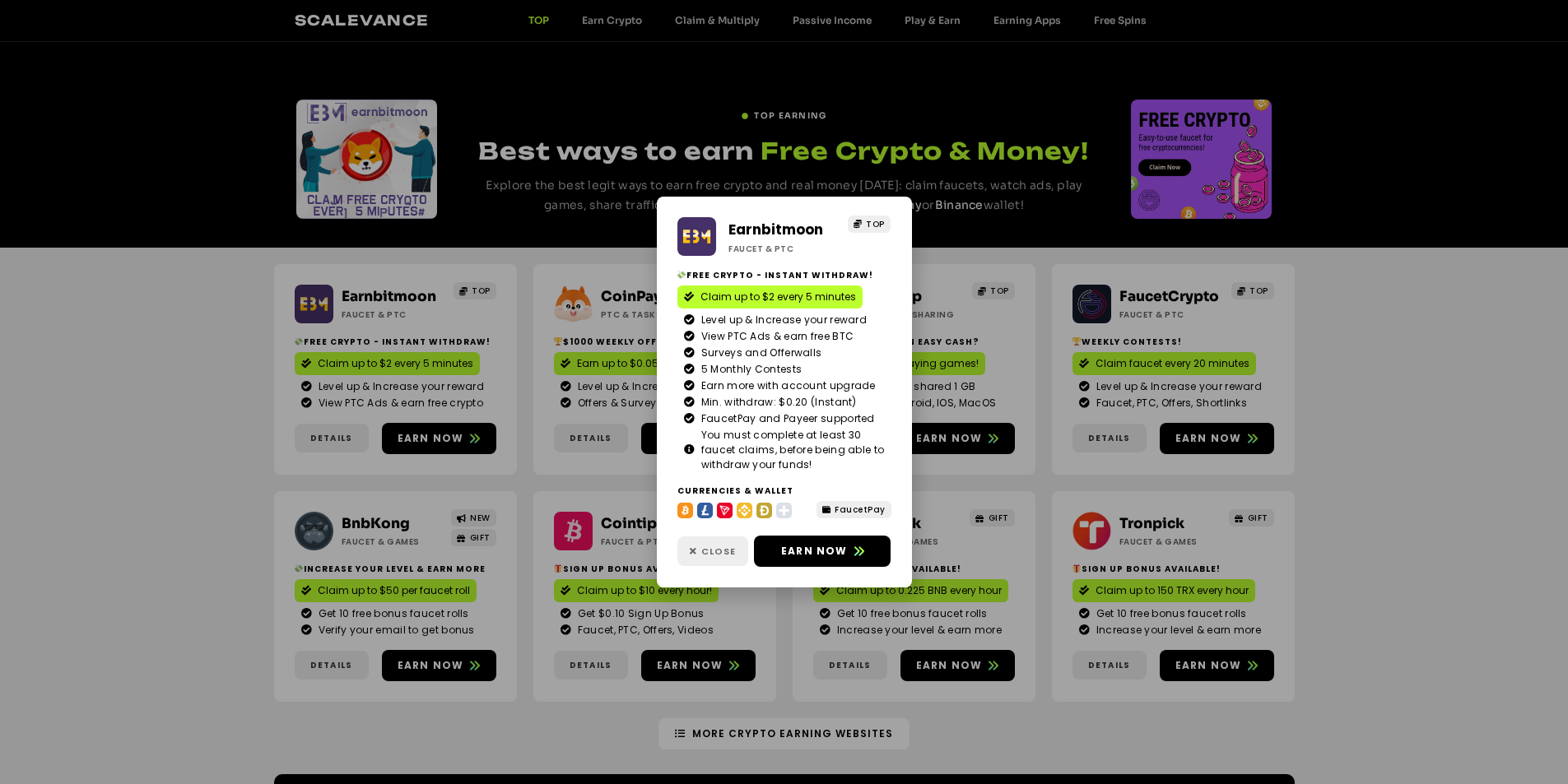
click at [709, 559] on link "Close" at bounding box center [712, 551] width 71 height 31
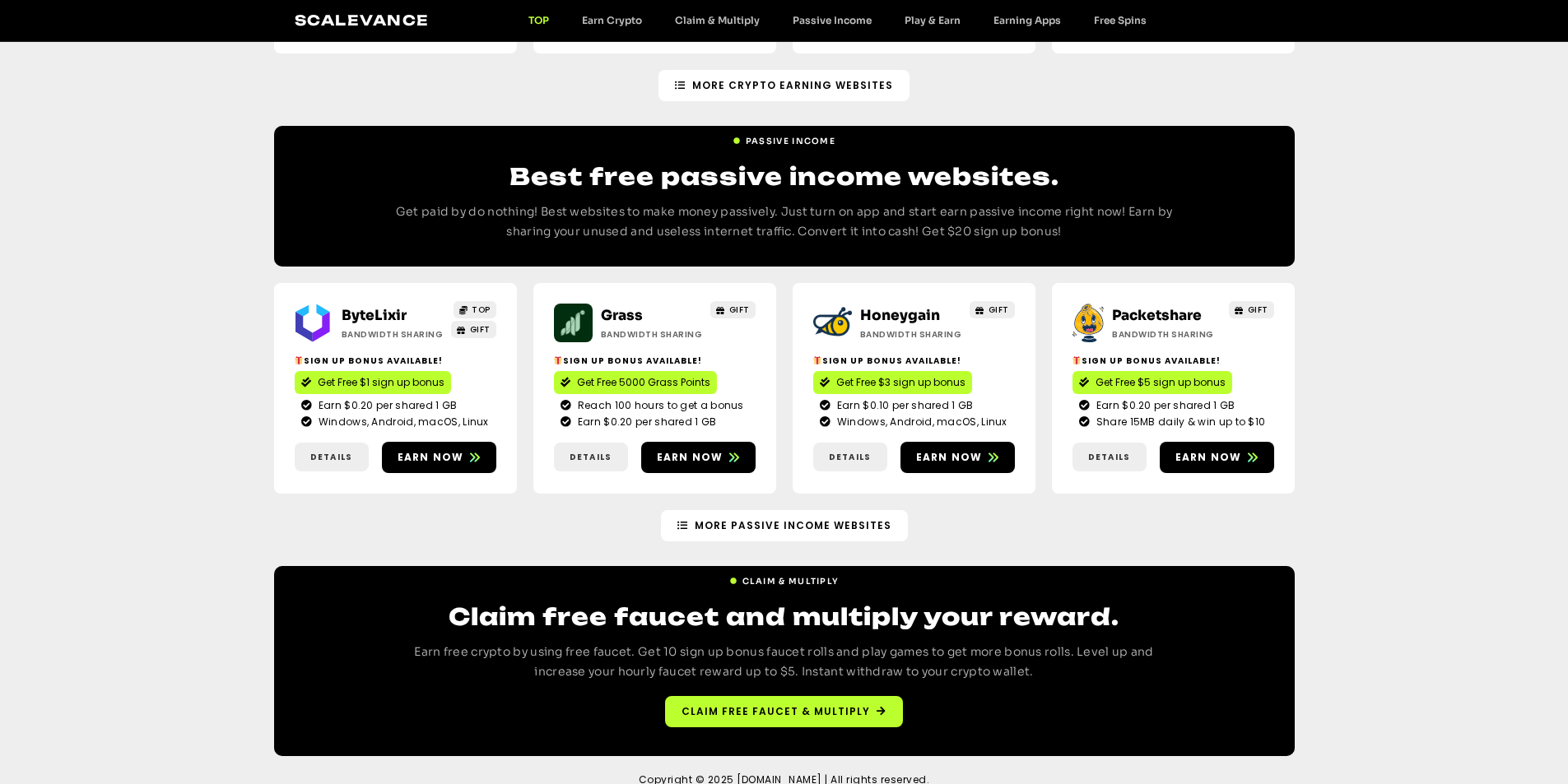
scroll to position [1773, 0]
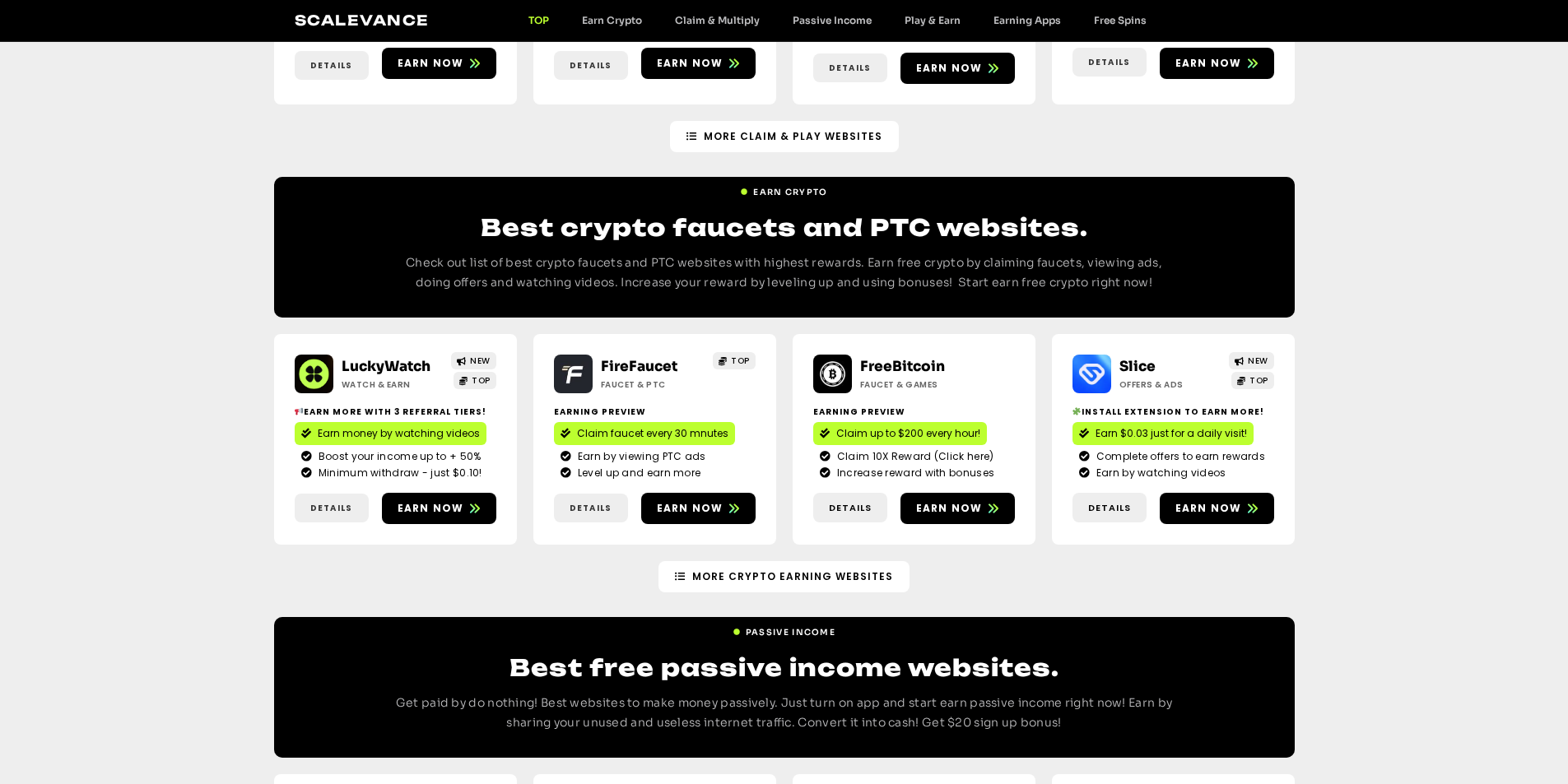
drag, startPoint x: 373, startPoint y: 672, endPoint x: 358, endPoint y: 672, distance: 15.0
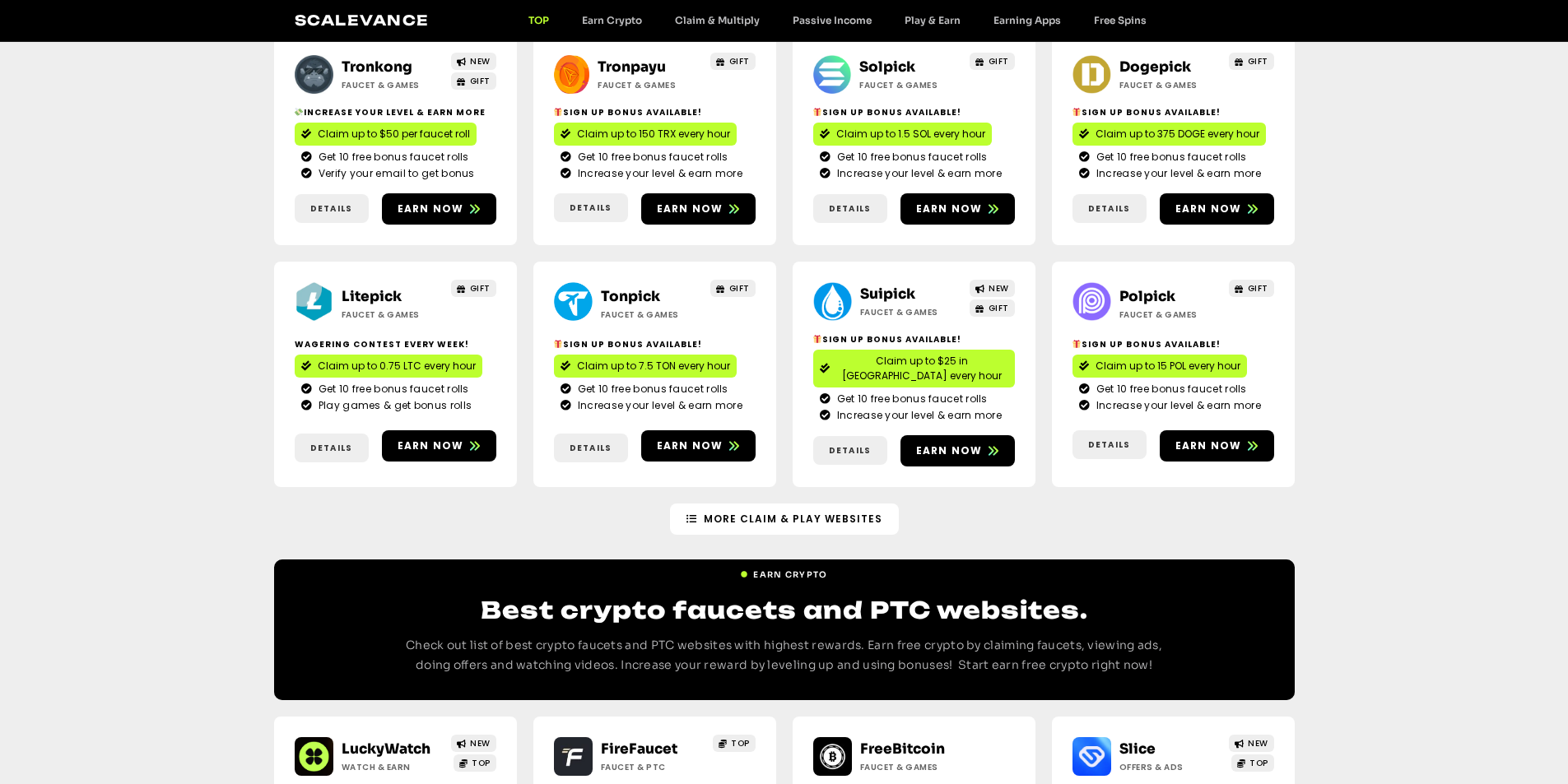
scroll to position [868, 0]
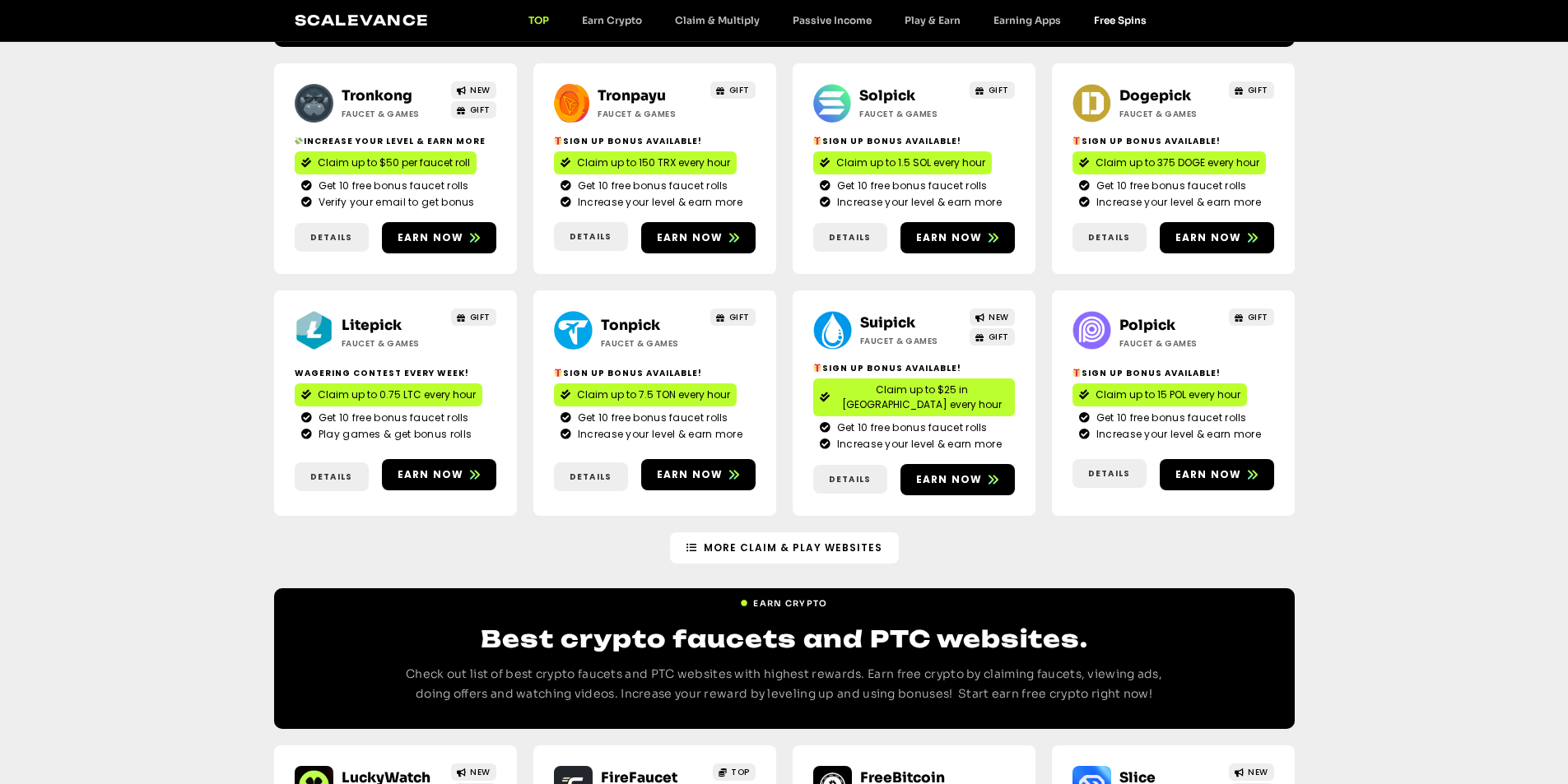
click at [1127, 19] on link "Free Spins" at bounding box center [1120, 20] width 86 height 12
